Goal: Task Accomplishment & Management: Manage account settings

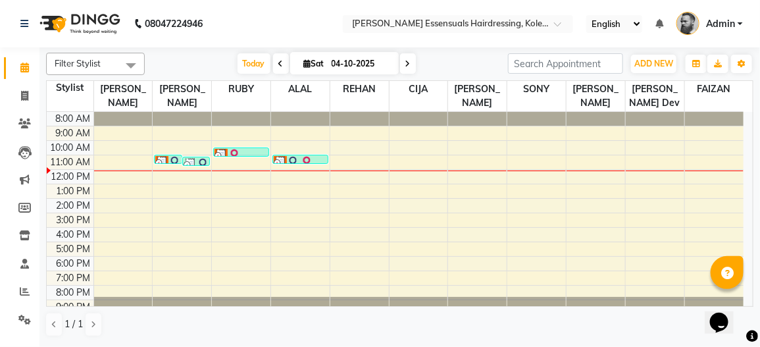
click at [172, 159] on img at bounding box center [174, 162] width 13 height 13
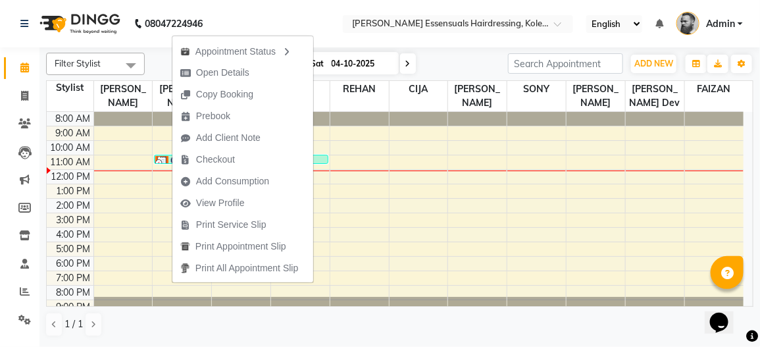
click at [138, 216] on div "8:00 AM 9:00 AM 10:00 AM 11:00 AM 12:00 PM 1:00 PM 2:00 PM 3:00 PM 4:00 PM 5:00…" at bounding box center [395, 213] width 697 height 202
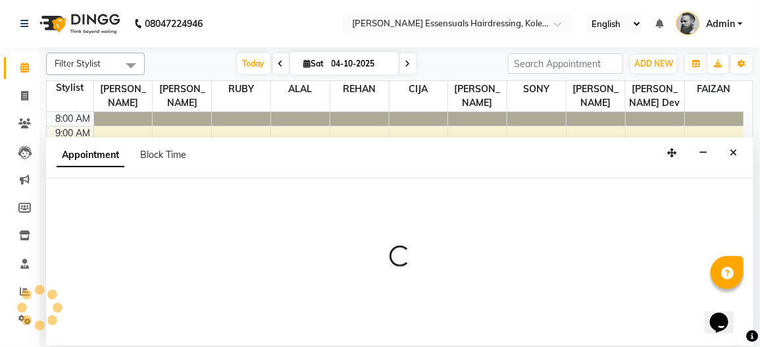
select select "79966"
select select "tentative"
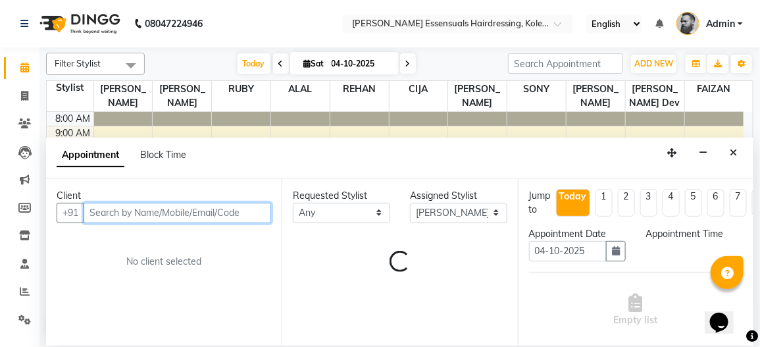
select select "900"
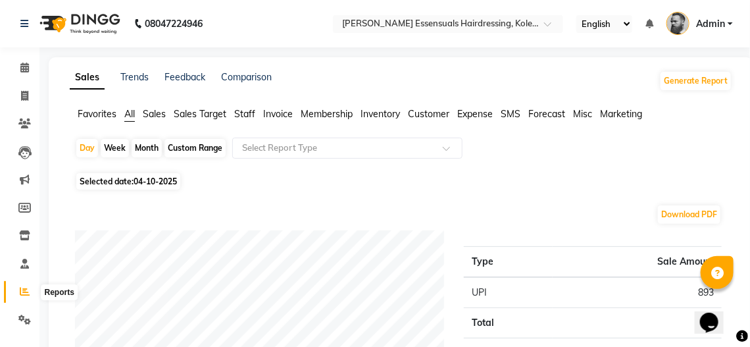
click at [28, 296] on icon at bounding box center [25, 291] width 10 height 10
click at [20, 70] on icon at bounding box center [24, 67] width 9 height 10
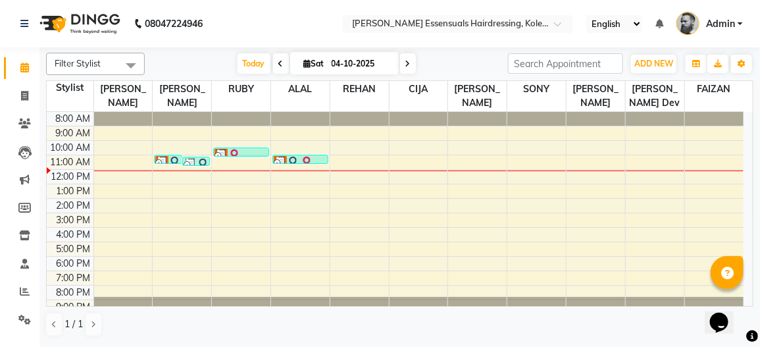
click at [174, 157] on img at bounding box center [174, 162] width 13 height 13
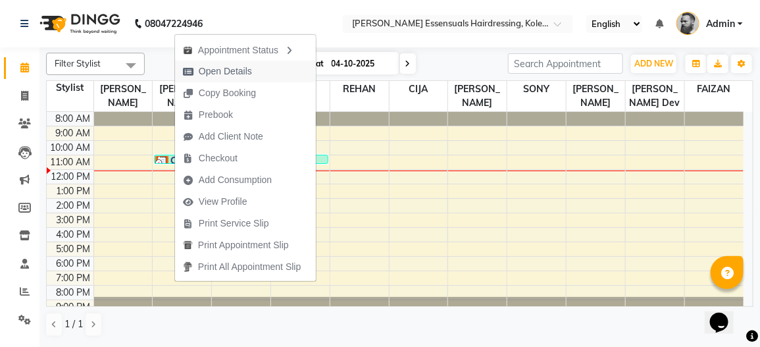
click at [272, 68] on button "Open Details" at bounding box center [245, 72] width 141 height 22
select select "3"
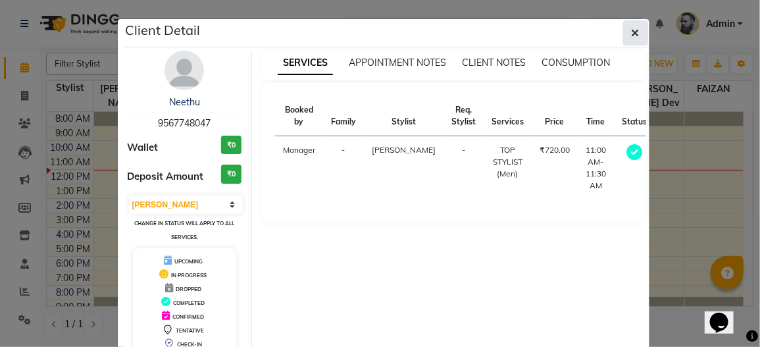
click at [632, 32] on icon "button" at bounding box center [636, 33] width 8 height 11
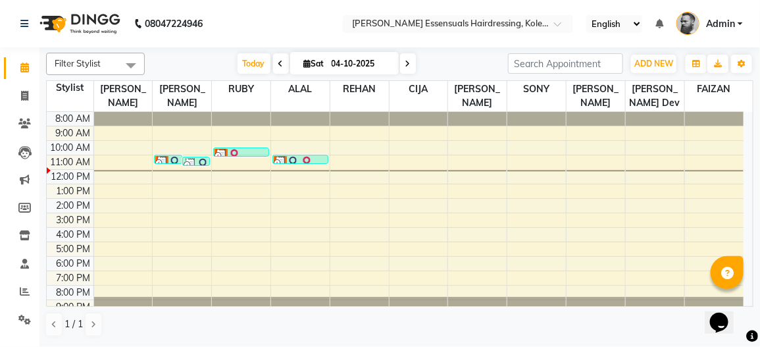
click at [192, 160] on img at bounding box center [190, 164] width 13 height 13
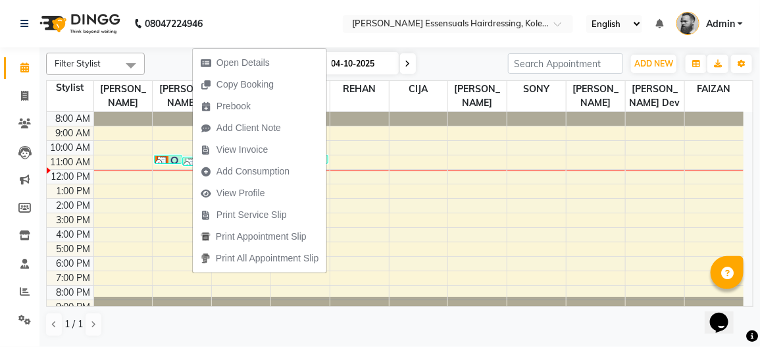
click at [168, 161] on img at bounding box center [174, 162] width 13 height 13
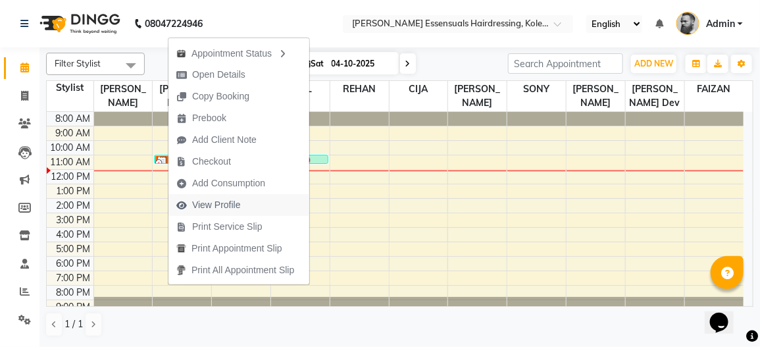
click at [214, 201] on span "View Profile" at bounding box center [216, 205] width 49 height 14
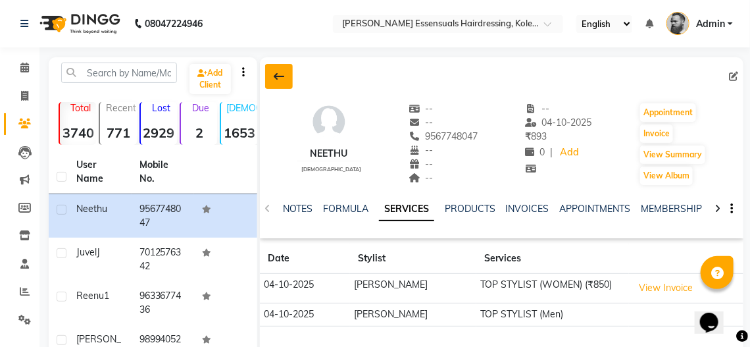
click at [276, 80] on icon at bounding box center [279, 76] width 11 height 11
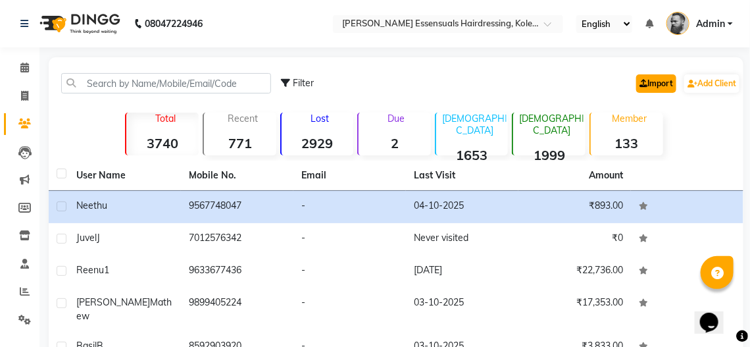
click at [667, 87] on link "Import" at bounding box center [656, 83] width 40 height 18
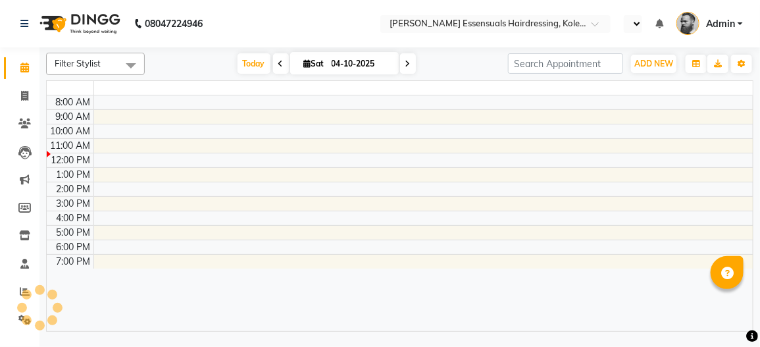
select select "en"
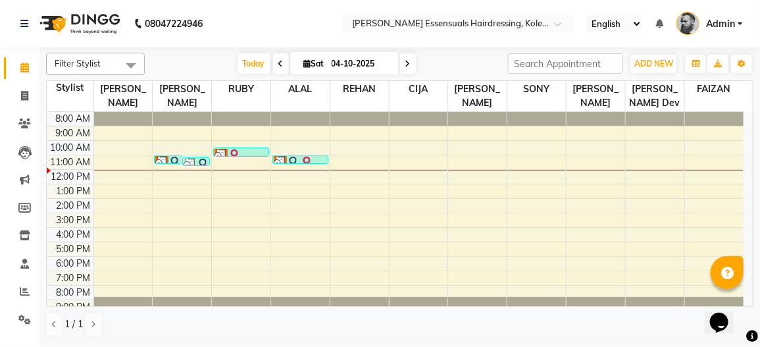
click at [313, 160] on div at bounding box center [300, 162] width 53 height 13
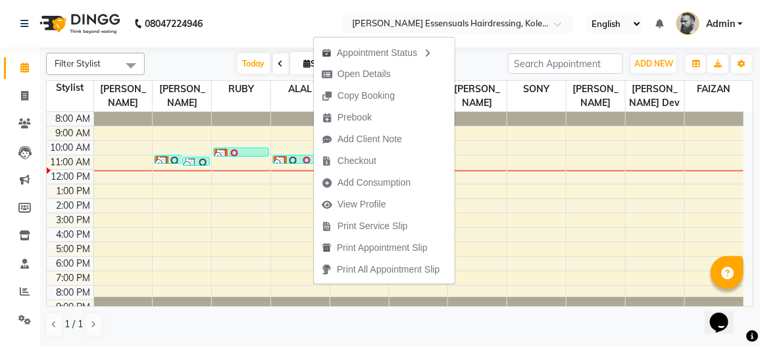
click at [236, 149] on img at bounding box center [234, 155] width 13 height 13
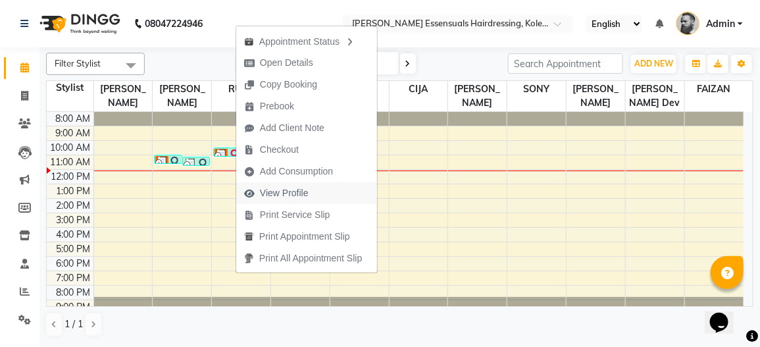
click at [283, 193] on span "View Profile" at bounding box center [284, 193] width 49 height 14
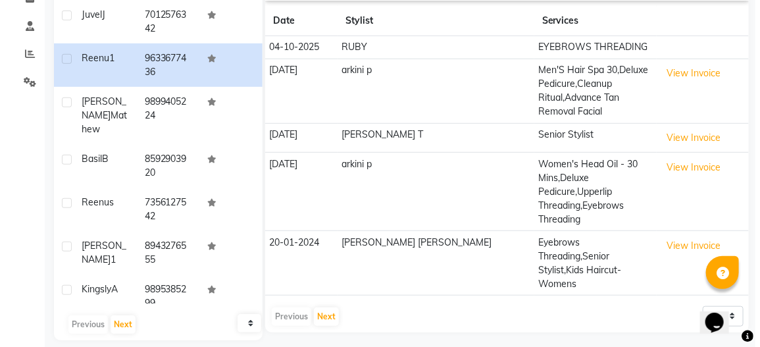
scroll to position [222, 0]
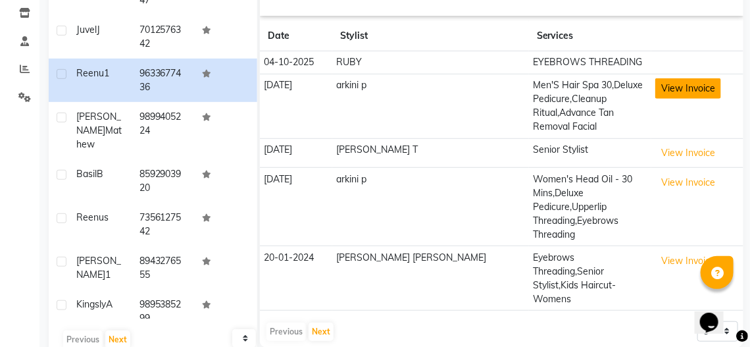
click at [659, 93] on button "View Invoice" at bounding box center [688, 88] width 66 height 20
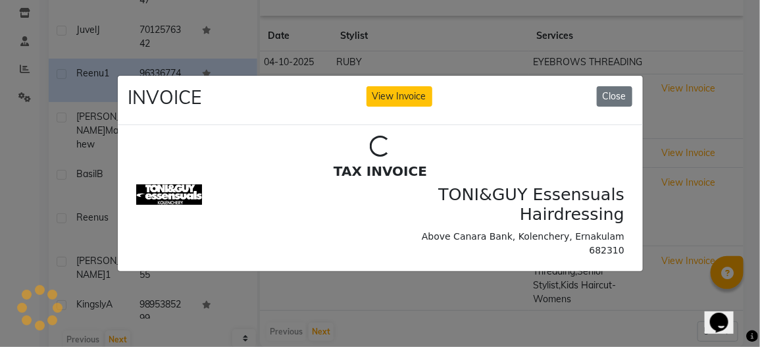
scroll to position [0, 0]
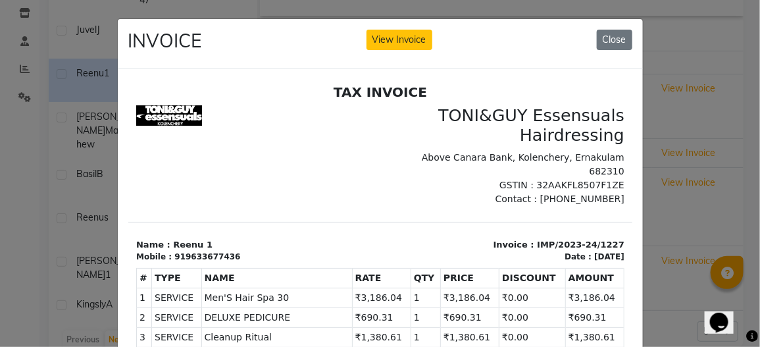
drag, startPoint x: 611, startPoint y: 205, endPoint x: 609, endPoint y: 220, distance: 15.3
click at [609, 220] on div "TAX INVOICE TONI&GUY Essensuals Hairdressing Above [GEOGRAPHIC_DATA], Kolencher…" at bounding box center [380, 292] width 504 height 416
drag, startPoint x: 609, startPoint y: 165, endPoint x: 612, endPoint y: 192, distance: 27.3
click at [612, 192] on html "TAX INVOICE TONI&GUY Essensuals Hairdressing Above [GEOGRAPHIC_DATA], Kolencher…" at bounding box center [380, 291] width 504 height 427
click at [343, 157] on div at bounding box center [254, 155] width 252 height 101
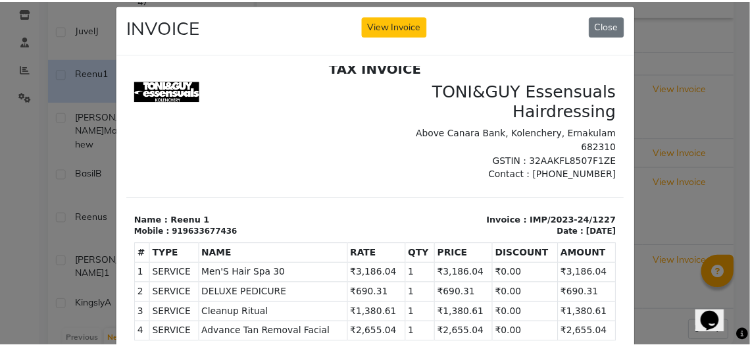
scroll to position [3, 0]
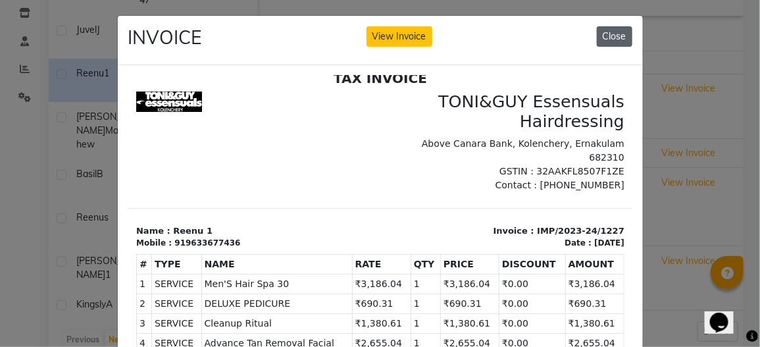
click at [620, 41] on button "Close" at bounding box center [615, 36] width 36 height 20
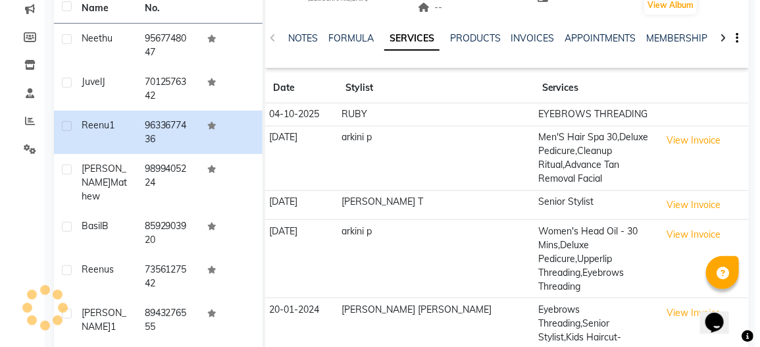
scroll to position [166, 0]
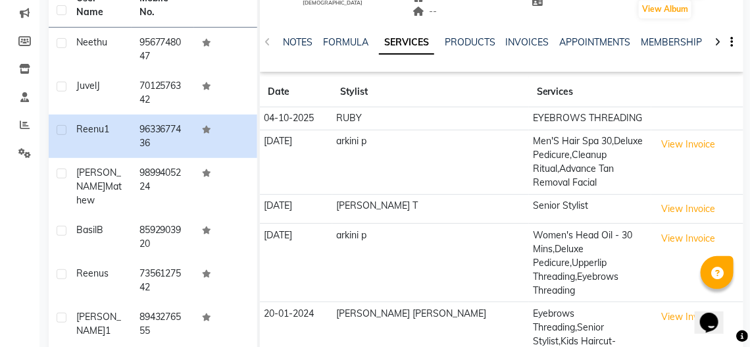
click at [749, 195] on main "Add Client Total 3740 Recent 771 Lost 2929 Due 2 [DEMOGRAPHIC_DATA] 1653 [DEMOG…" at bounding box center [394, 161] width 710 height 540
click at [655, 140] on button "View Invoice" at bounding box center [688, 144] width 66 height 20
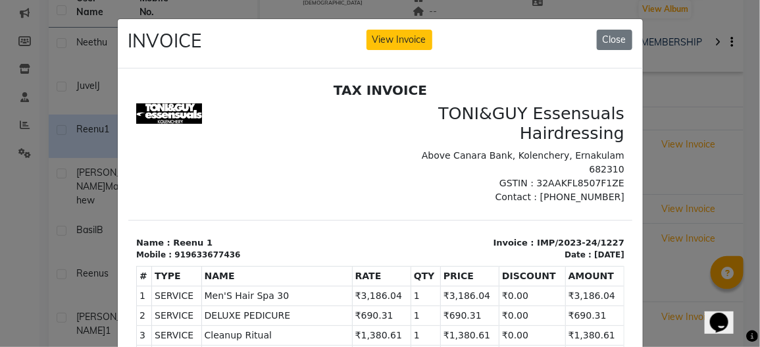
scroll to position [11, 0]
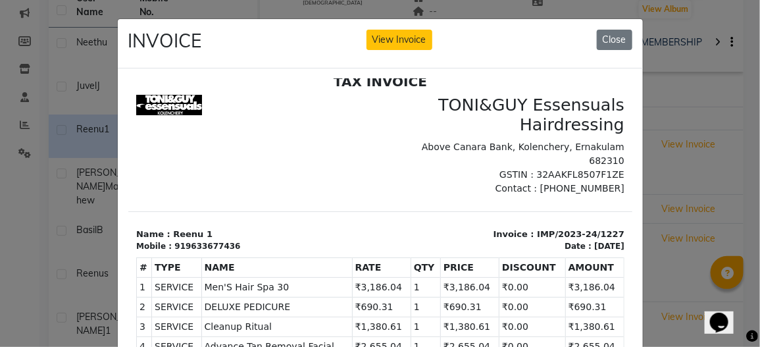
drag, startPoint x: 616, startPoint y: 170, endPoint x: 768, endPoint y: 326, distance: 218.2
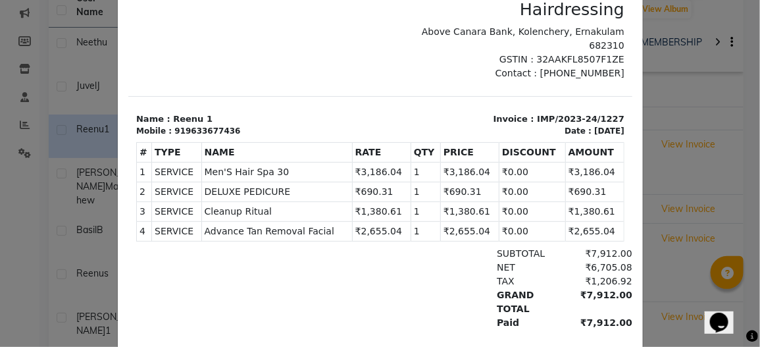
scroll to position [111, 0]
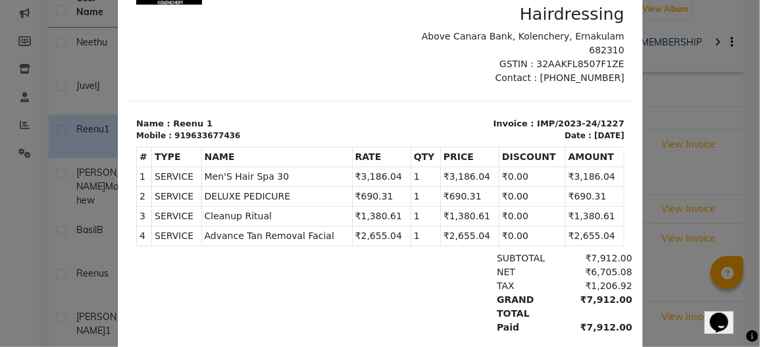
click at [259, 187] on td "SERVICE DELUXE PEDICURE" at bounding box center [276, 197] width 151 height 20
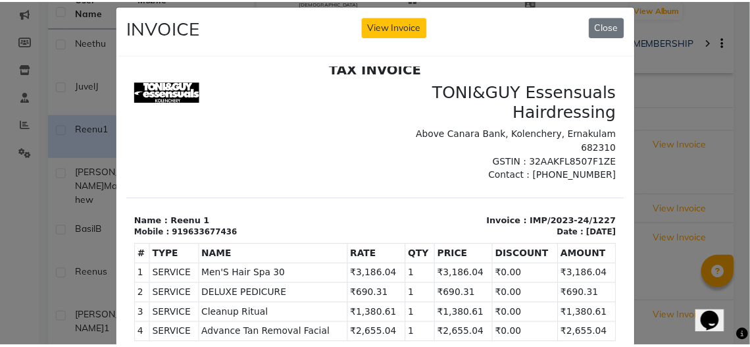
scroll to position [0, 0]
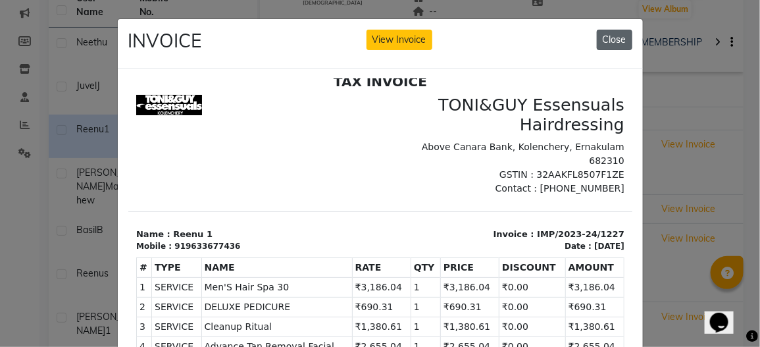
click at [603, 37] on button "Close" at bounding box center [615, 40] width 36 height 20
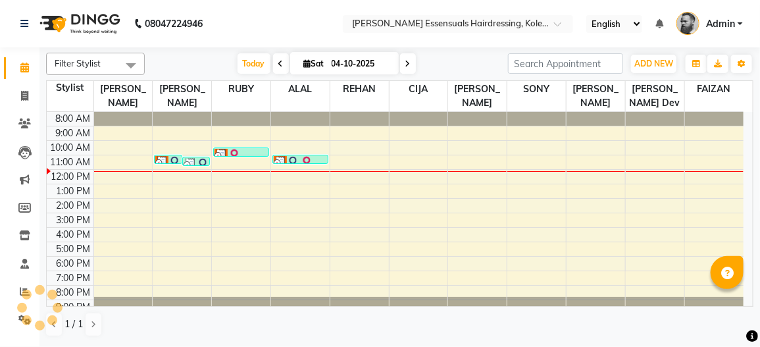
select select "en"
